Goal: Task Accomplishment & Management: Use online tool/utility

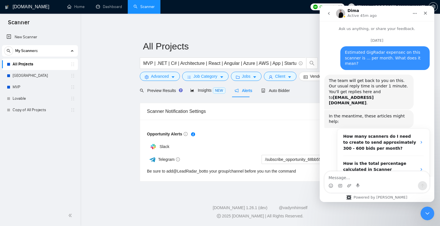
scroll to position [359, 0]
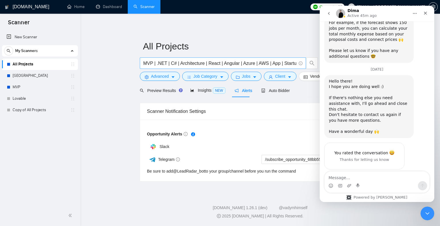
click at [145, 63] on input "MVP | .NET | C# | Architecture | React | Angular | Azure | AWS | App | Startup …" at bounding box center [219, 63] width 153 height 7
type input "MVP | .NET | C# | Architecture | React | Angular | Azure | AWS | App | Startup …"
click at [331, 12] on button "go back" at bounding box center [328, 13] width 11 height 11
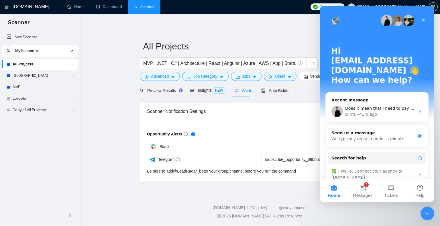
scroll to position [0, 0]
click at [364, 189] on button "3 Messages" at bounding box center [362, 190] width 29 height 23
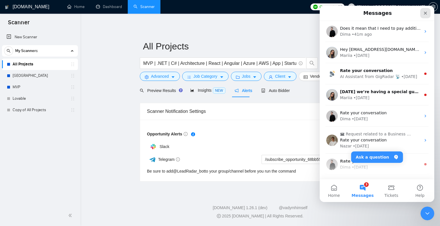
click at [424, 11] on icon "Close" at bounding box center [425, 13] width 5 height 5
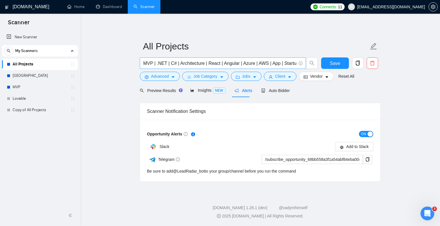
click at [288, 65] on input "MVP | .NET | C# | Architecture | React | Angular | Azure | AWS | App | Startup …" at bounding box center [219, 63] width 153 height 7
click at [332, 68] on button "Save" at bounding box center [335, 63] width 28 height 11
click at [157, 93] on span "Preview Results" at bounding box center [160, 90] width 41 height 5
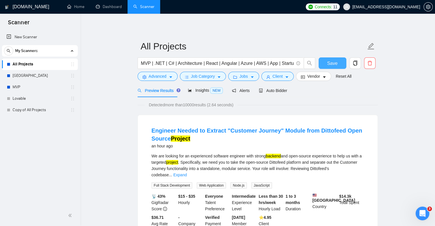
click at [338, 58] on button "Save" at bounding box center [333, 63] width 28 height 11
